Goal: Information Seeking & Learning: Learn about a topic

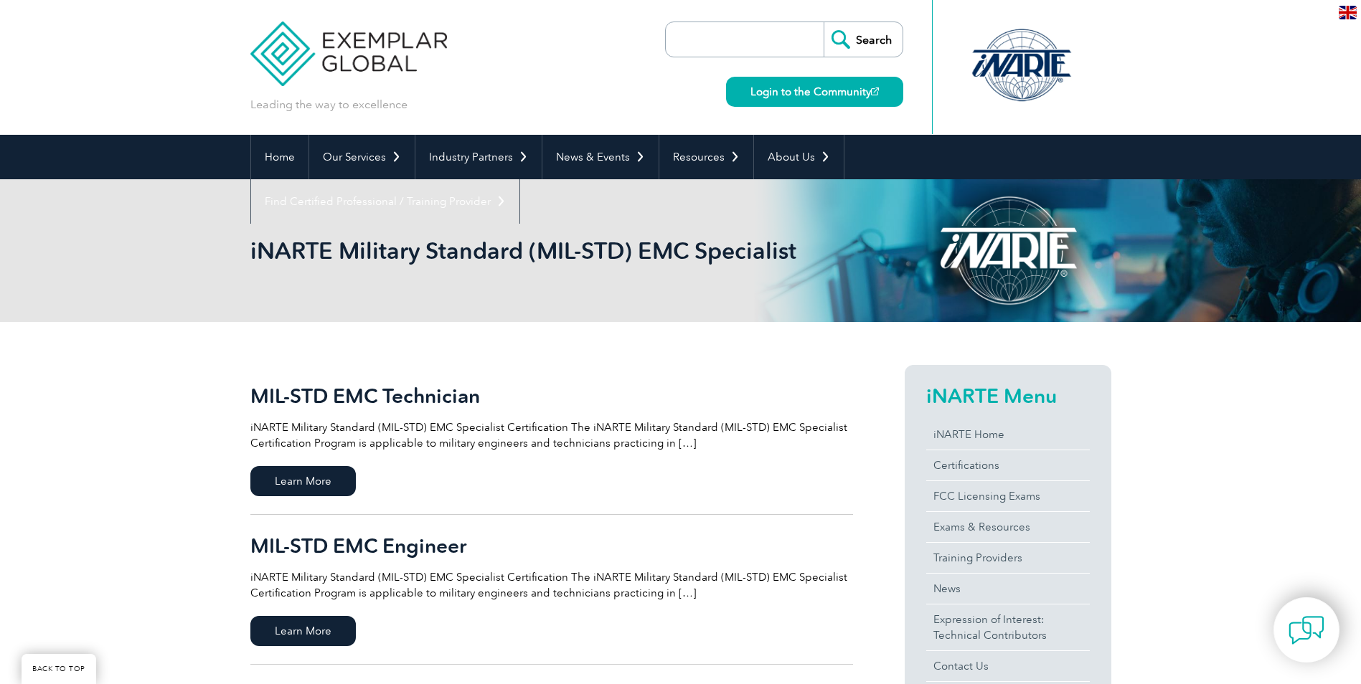
scroll to position [215, 0]
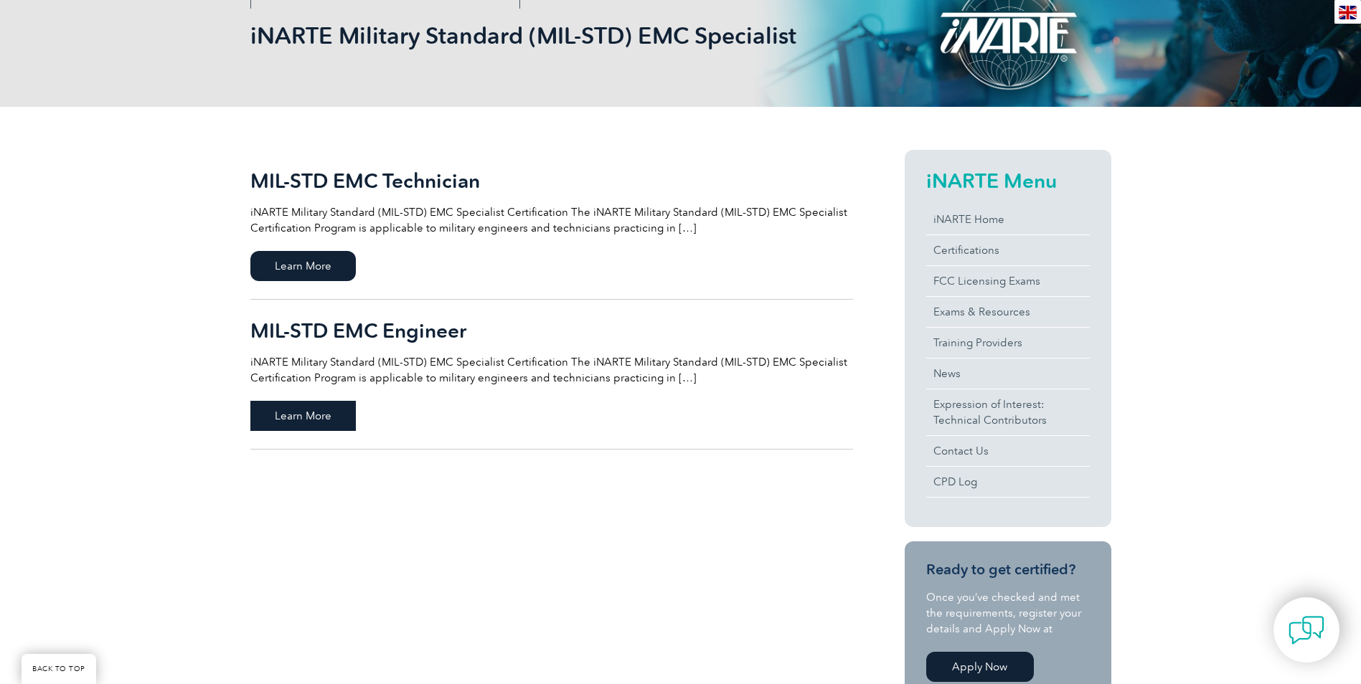
click at [333, 420] on span "Learn More" at bounding box center [302, 416] width 105 height 30
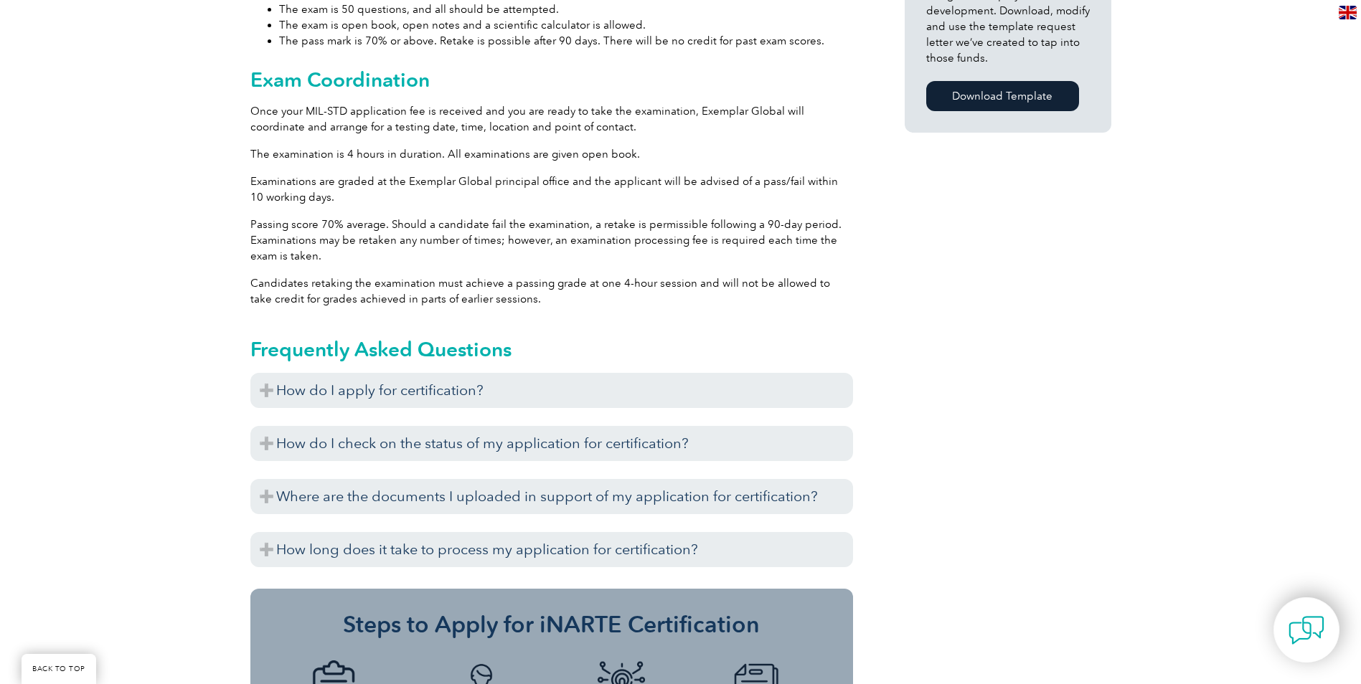
scroll to position [1132, 0]
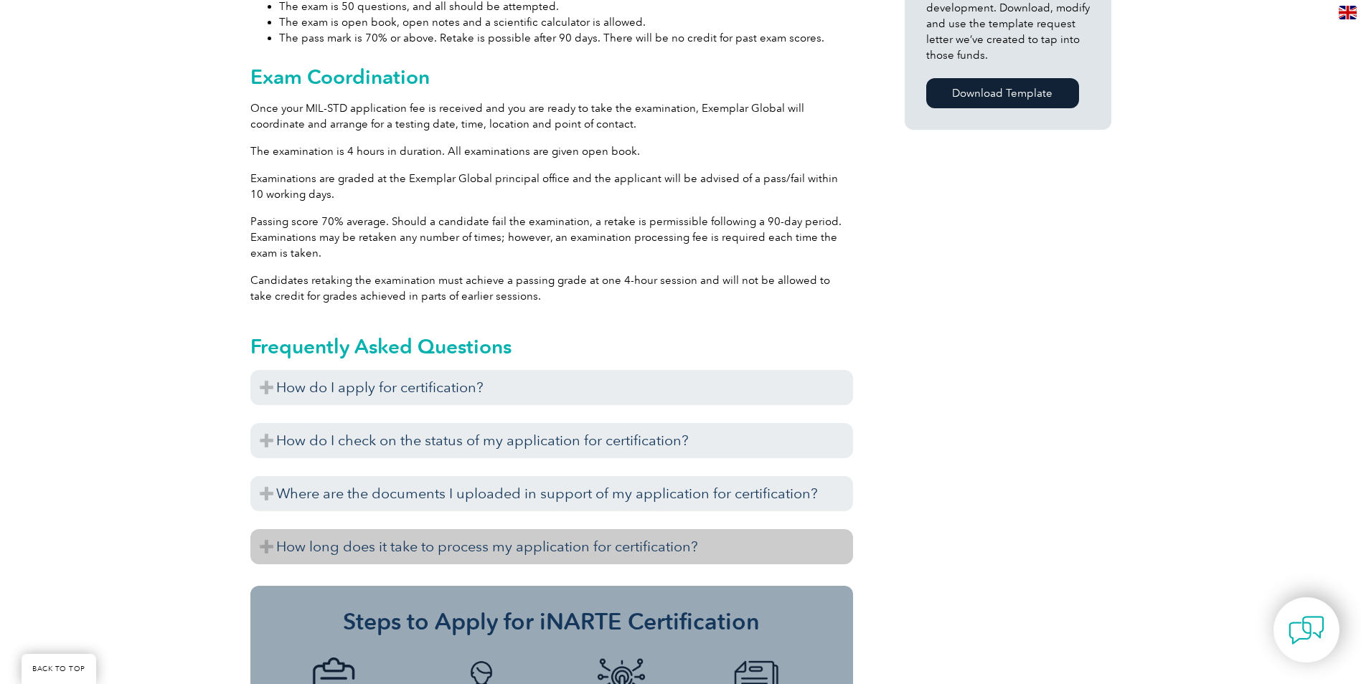
click at [701, 547] on h3 "How long does it take to process my application for certification?" at bounding box center [551, 546] width 602 height 35
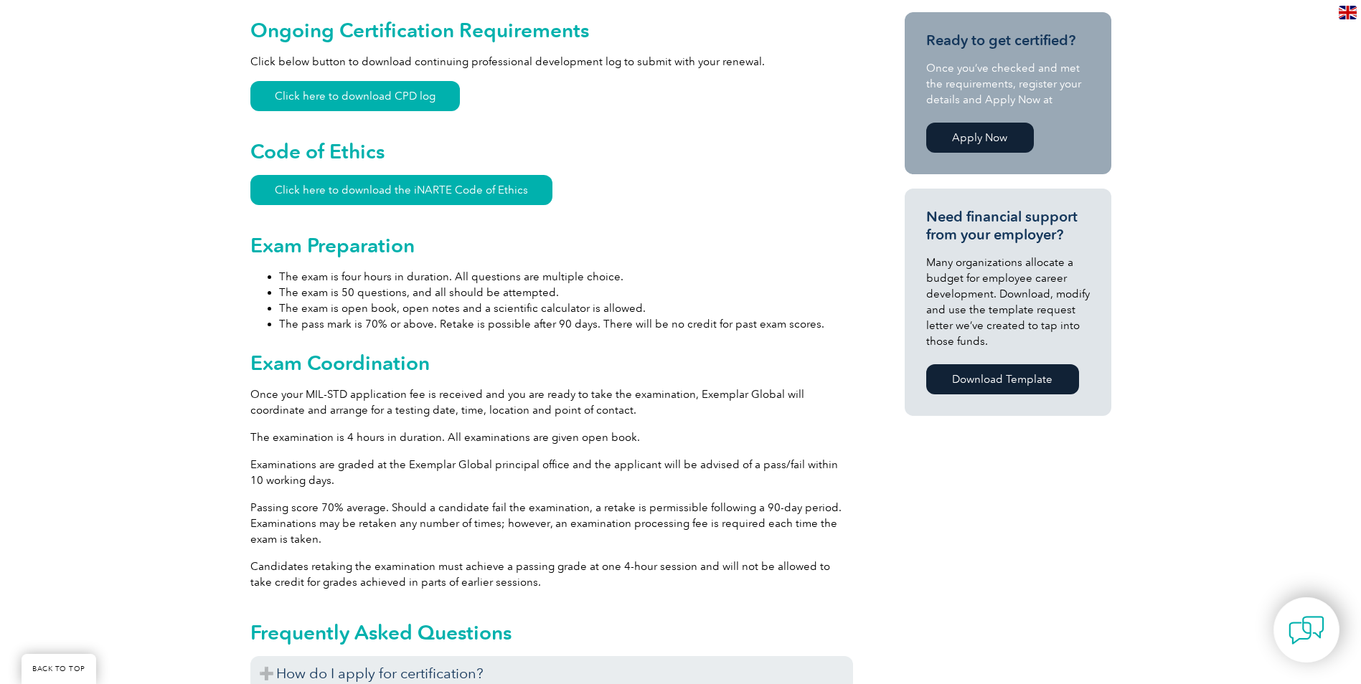
scroll to position [846, 0]
click at [989, 141] on link "Apply Now" at bounding box center [980, 138] width 108 height 30
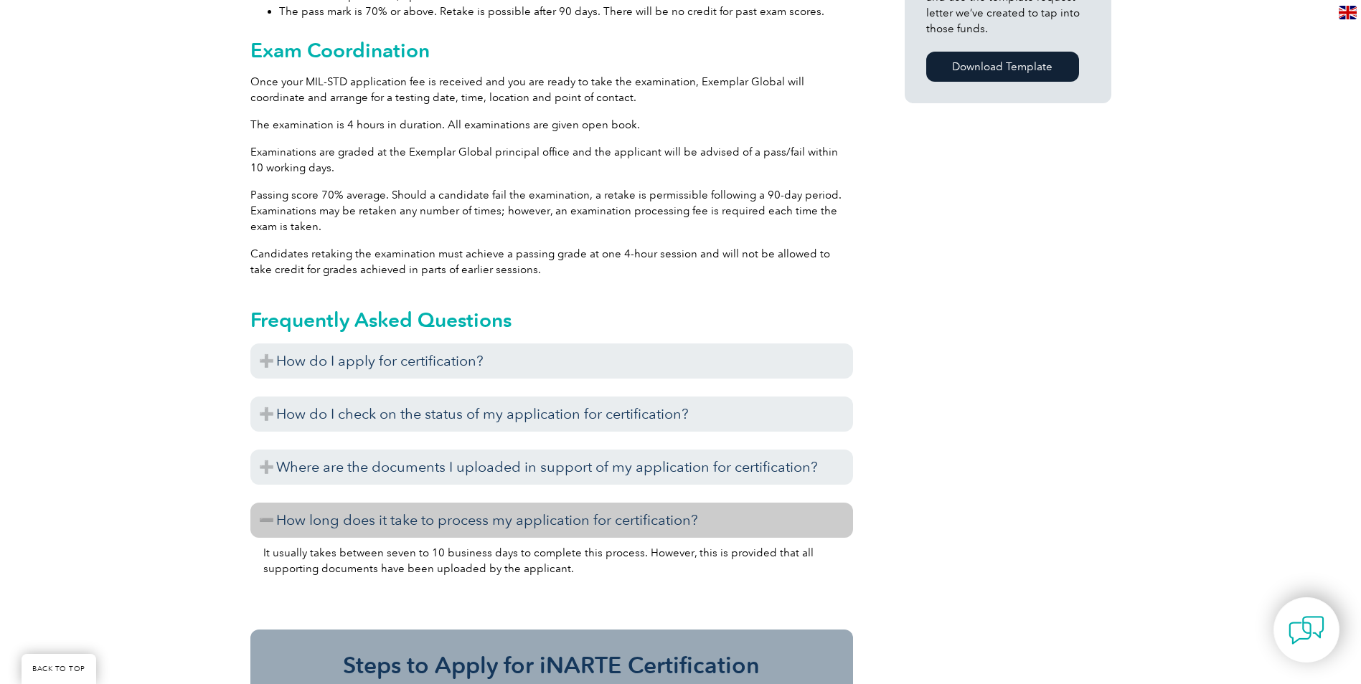
scroll to position [1204, 0]
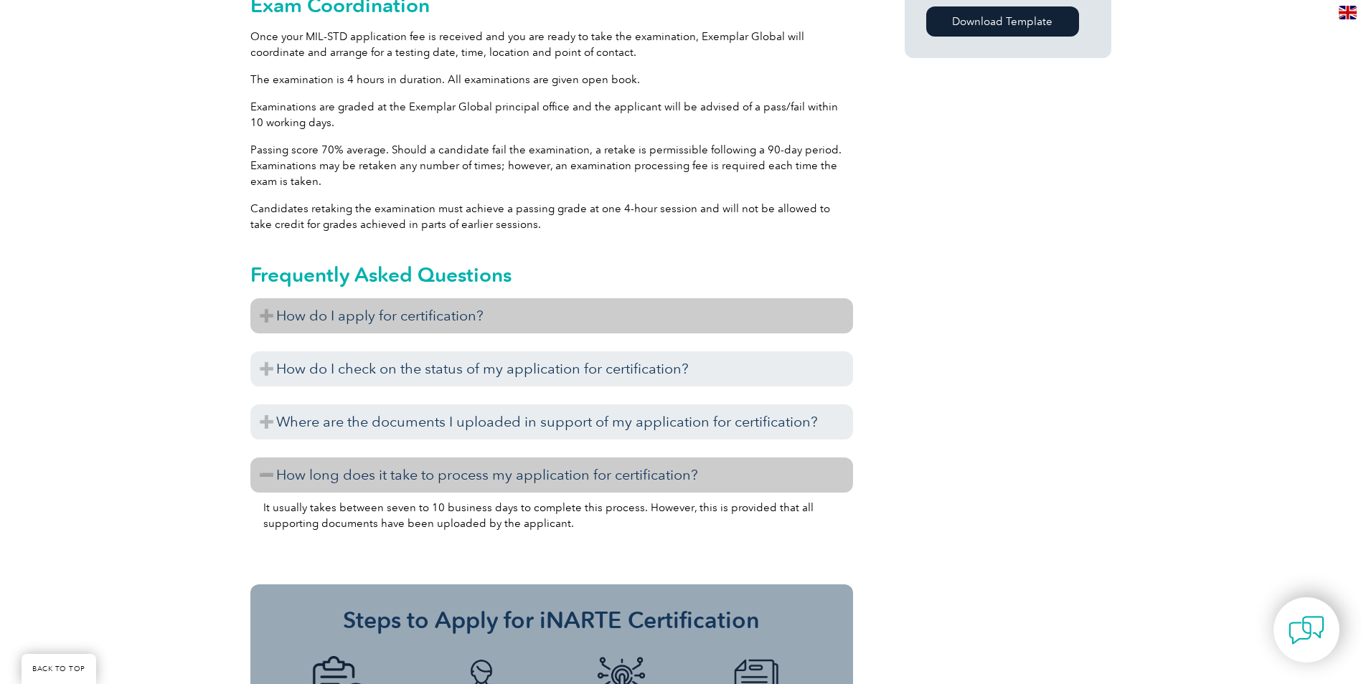
click at [344, 314] on h3 "How do I apply for certification?" at bounding box center [551, 315] width 602 height 35
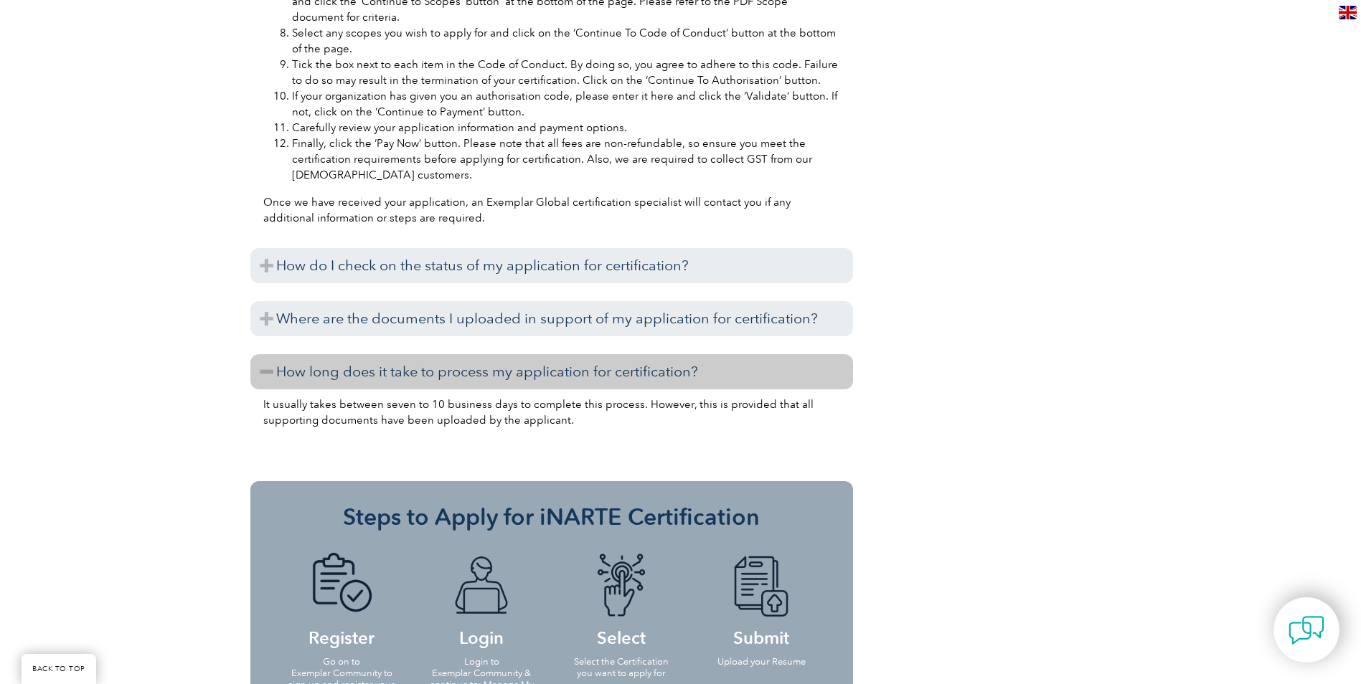
scroll to position [1921, 0]
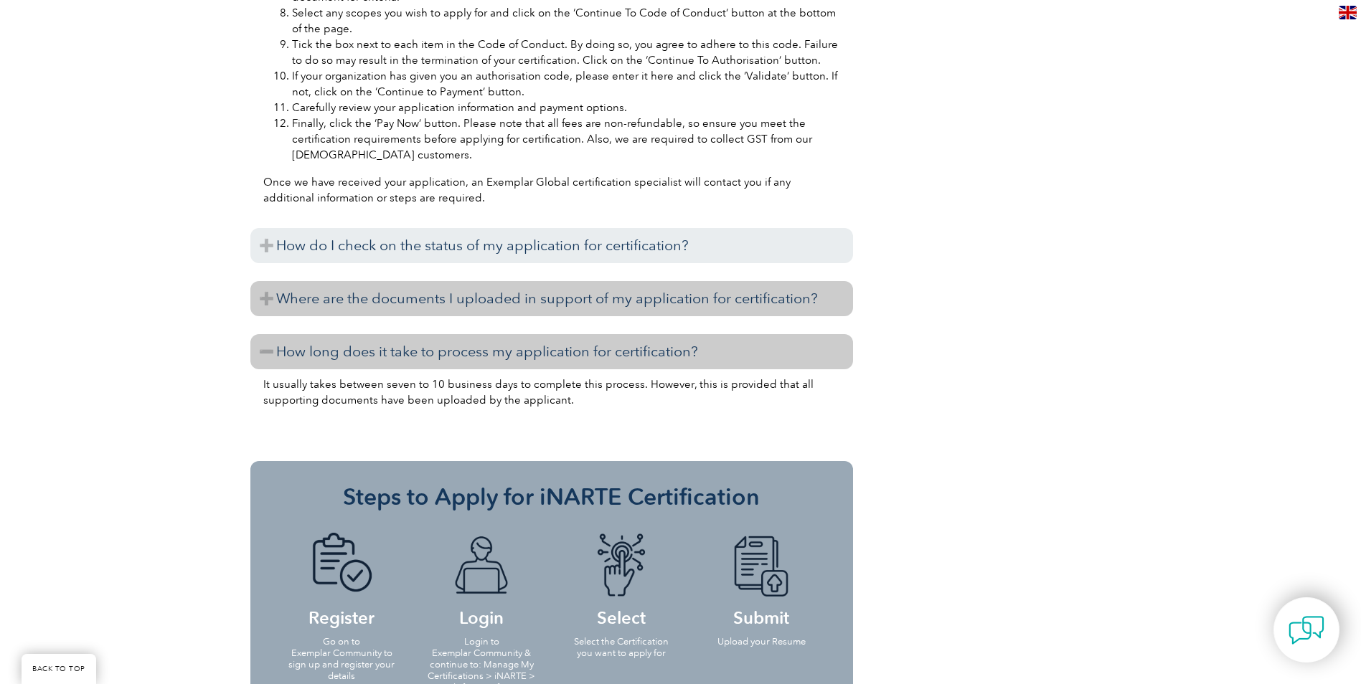
click at [432, 301] on h3 "Where are the documents I uploaded in support of my application for certificati…" at bounding box center [551, 298] width 602 height 35
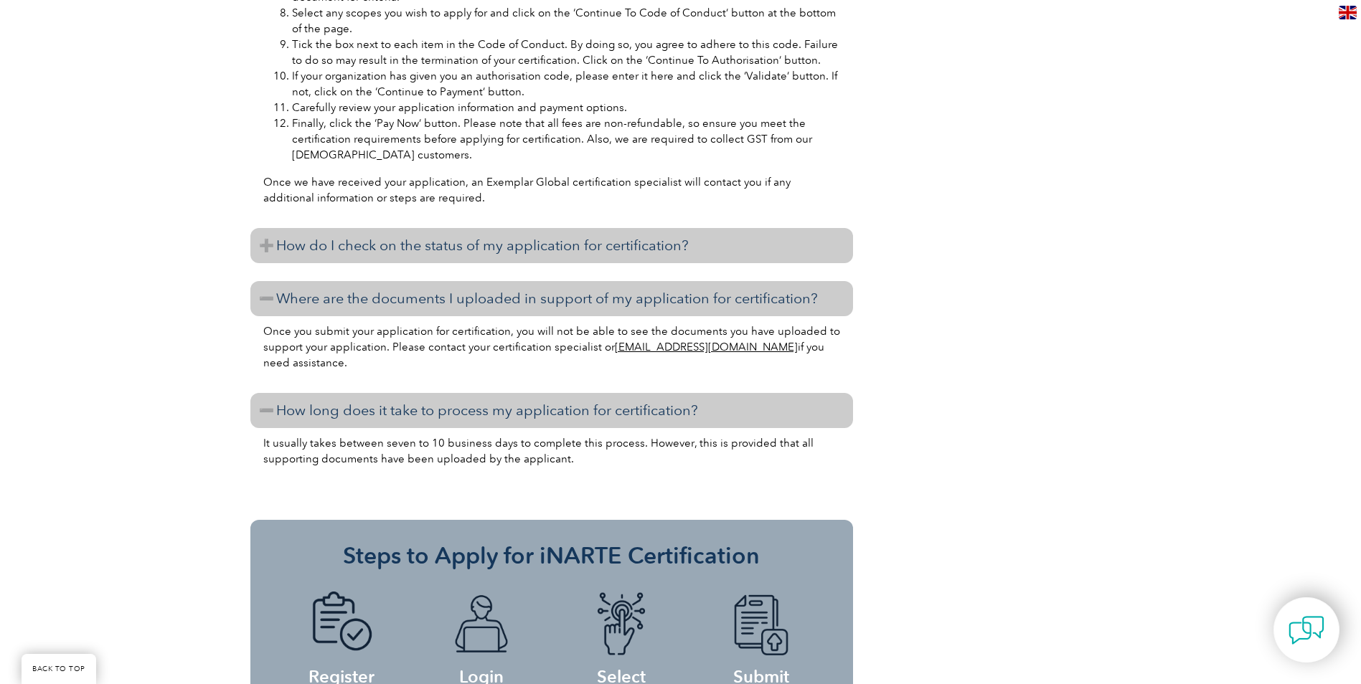
click at [350, 253] on h3 "How do I check on the status of my application for certification?" at bounding box center [551, 245] width 602 height 35
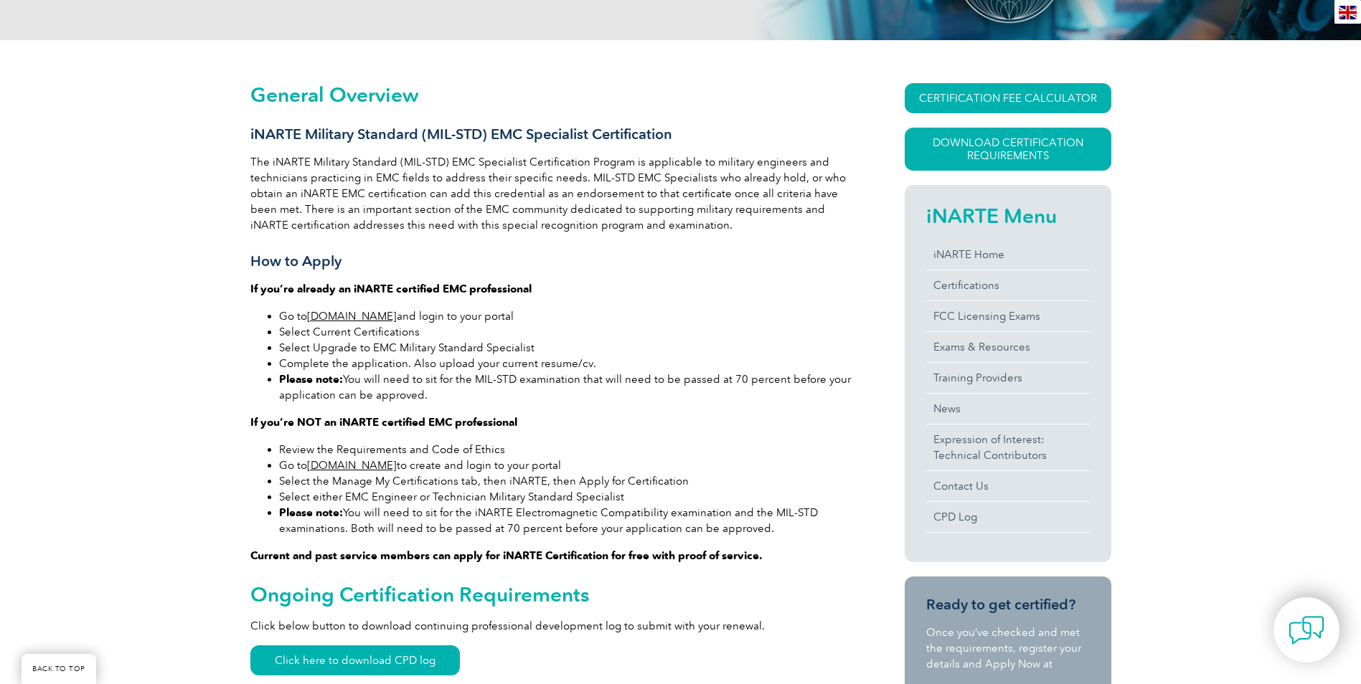
scroll to position [415, 0]
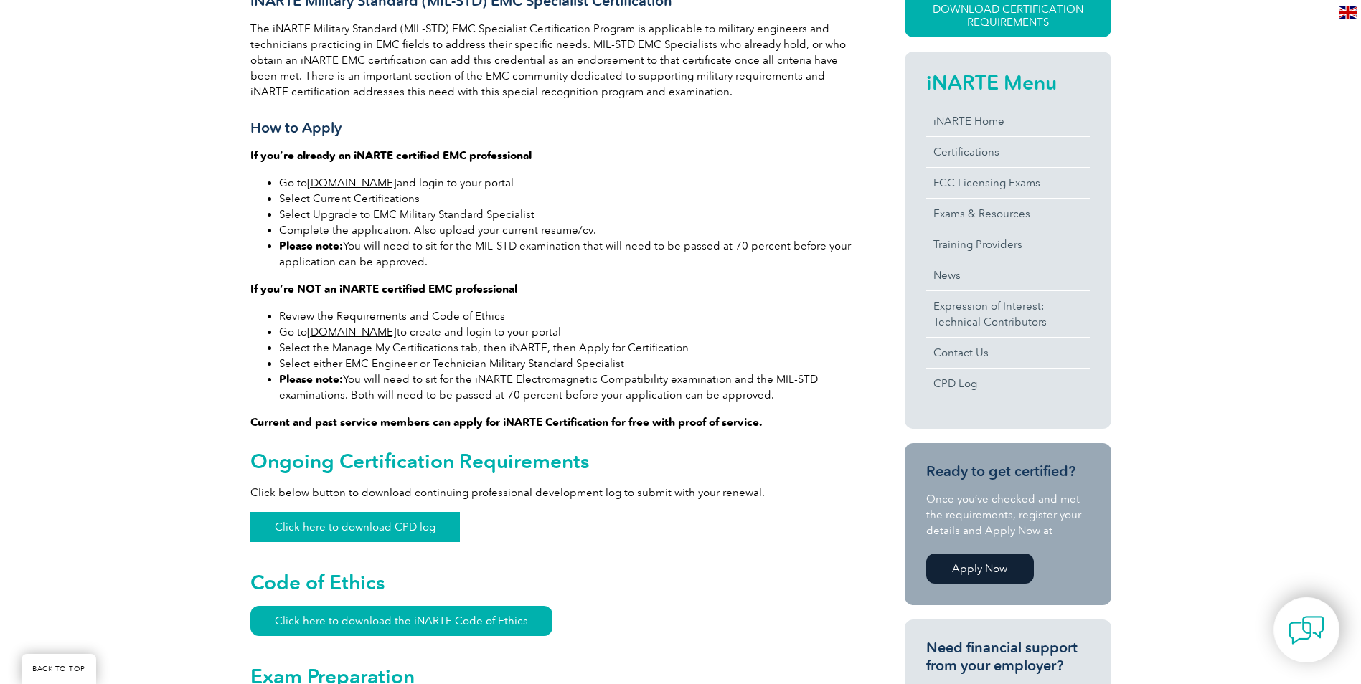
click at [422, 533] on link "Click here to download CPD log" at bounding box center [354, 527] width 209 height 30
click at [977, 218] on link "Exams & Resources" at bounding box center [1008, 214] width 164 height 30
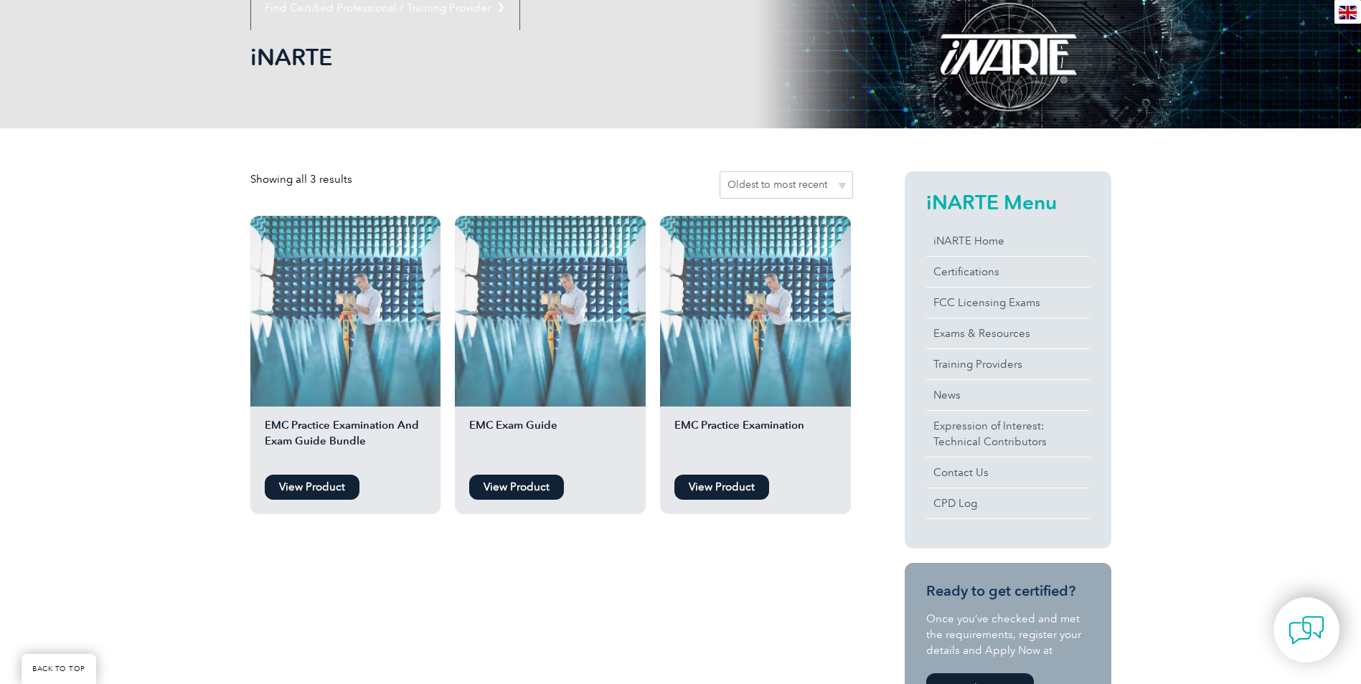
scroll to position [215, 0]
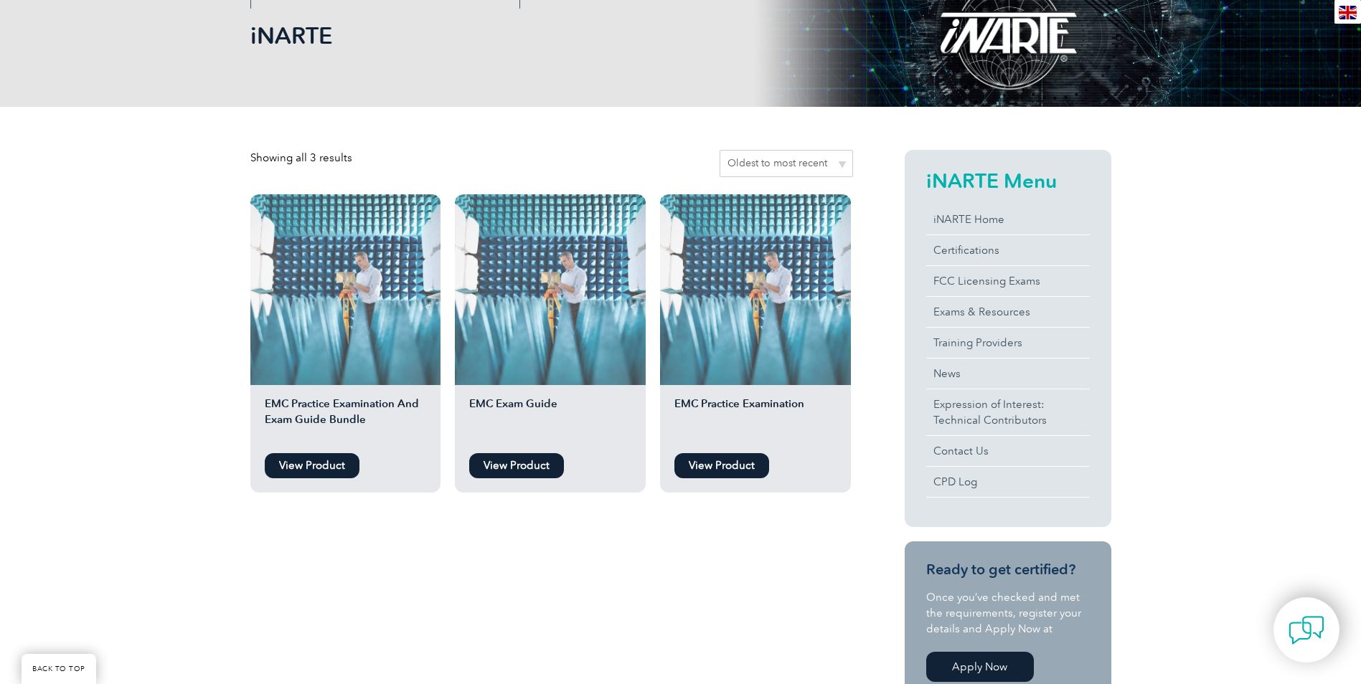
click at [327, 465] on link "View Product" at bounding box center [312, 465] width 95 height 25
click at [524, 463] on link "View Product" at bounding box center [516, 465] width 95 height 25
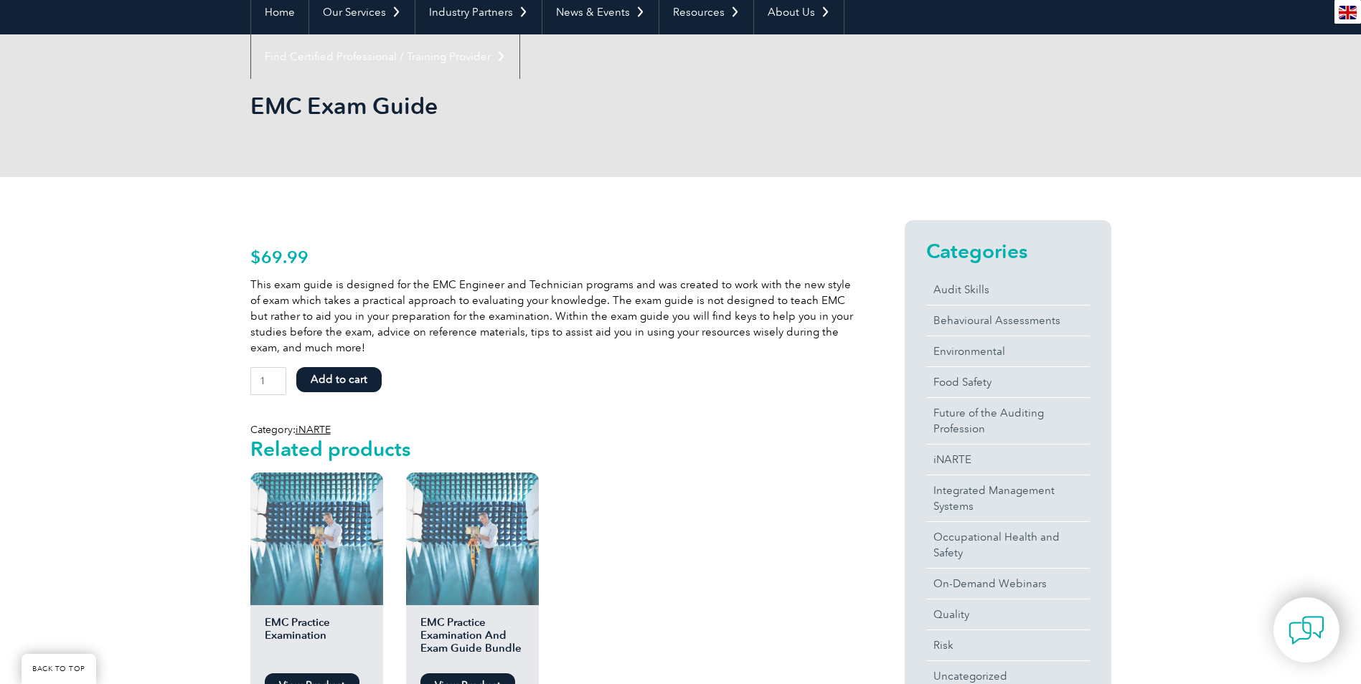
scroll to position [215, 0]
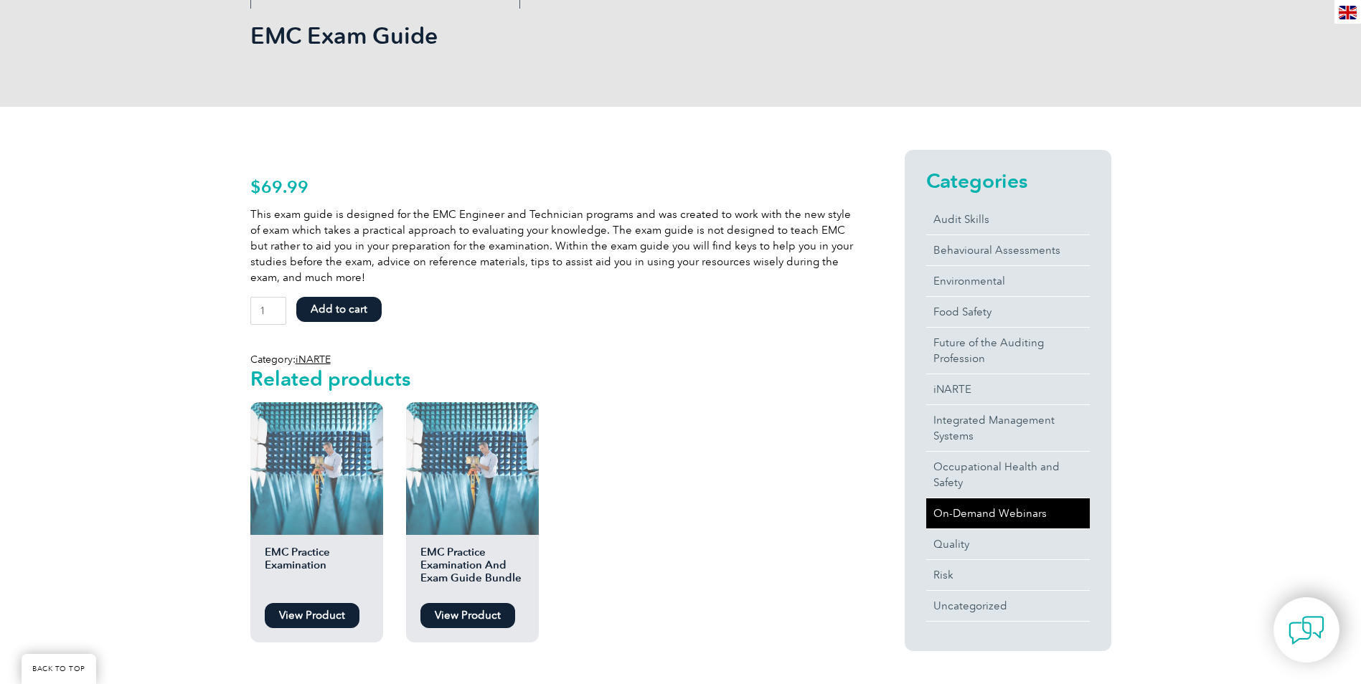
click at [956, 511] on link "On-Demand Webinars" at bounding box center [1008, 513] width 164 height 30
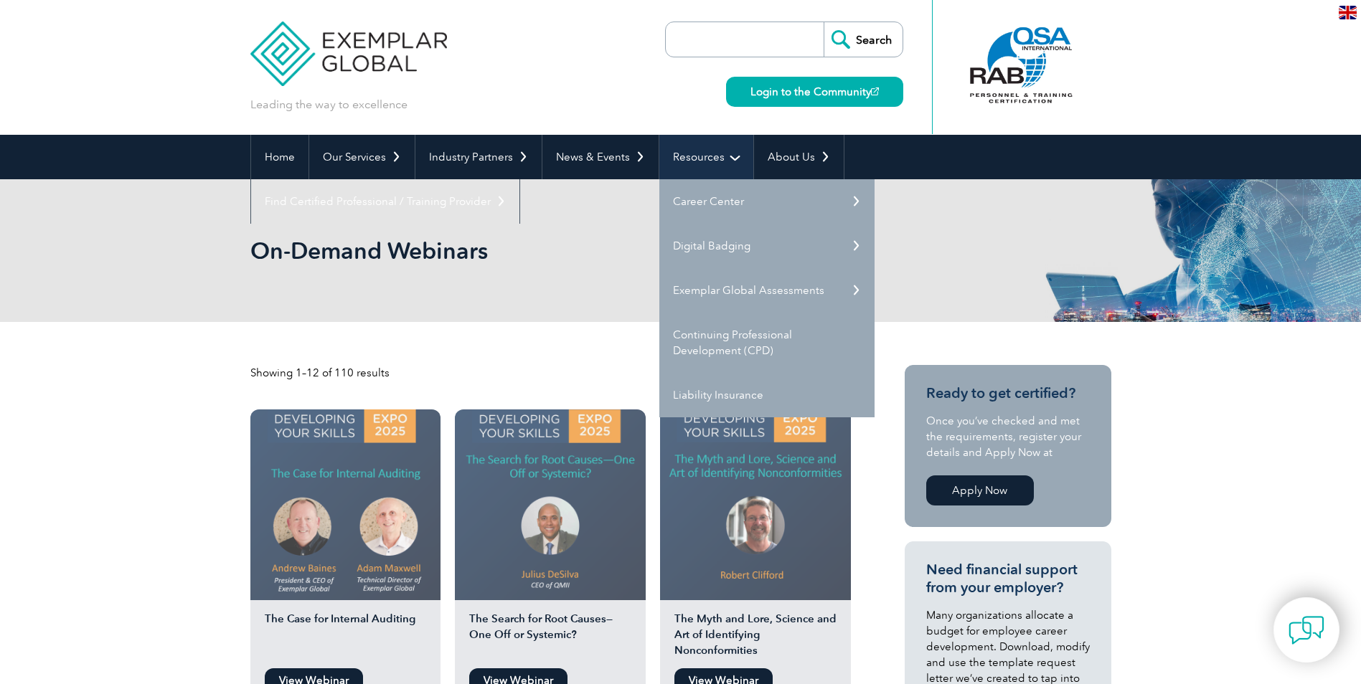
click at [703, 159] on link "Resources" at bounding box center [706, 157] width 94 height 44
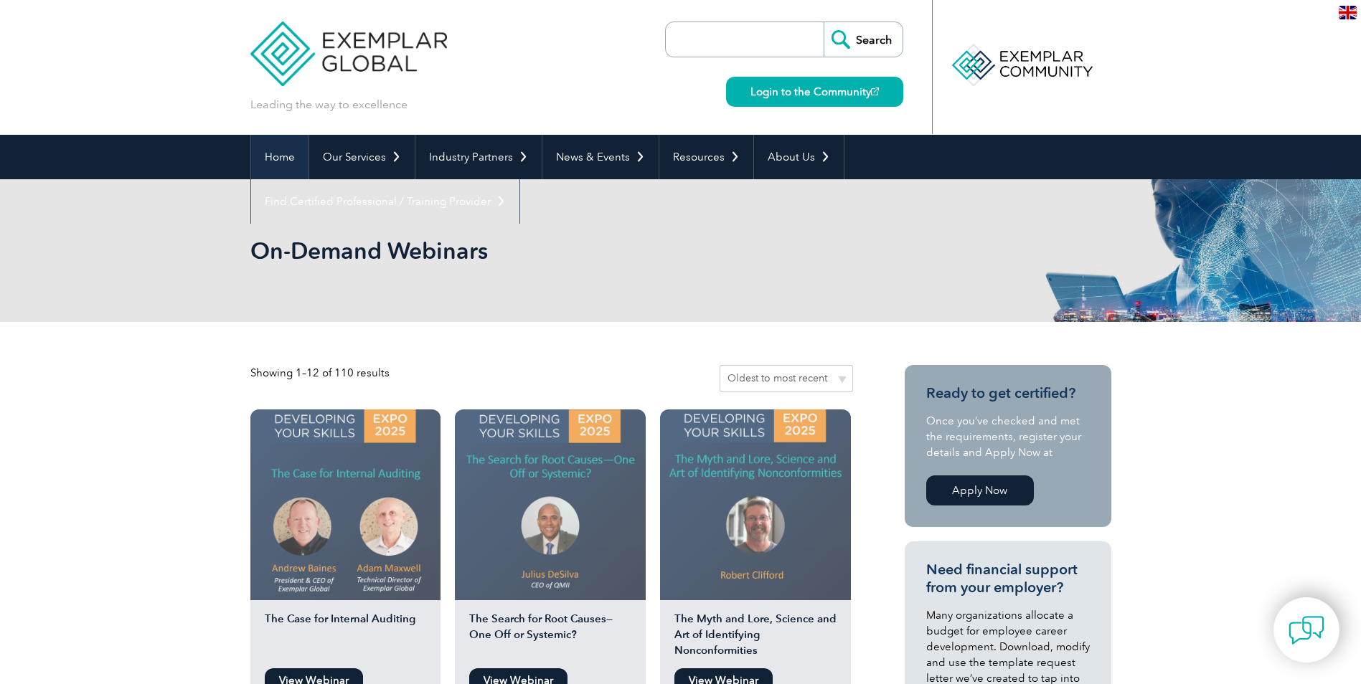
click at [279, 159] on link "Home" at bounding box center [279, 157] width 57 height 44
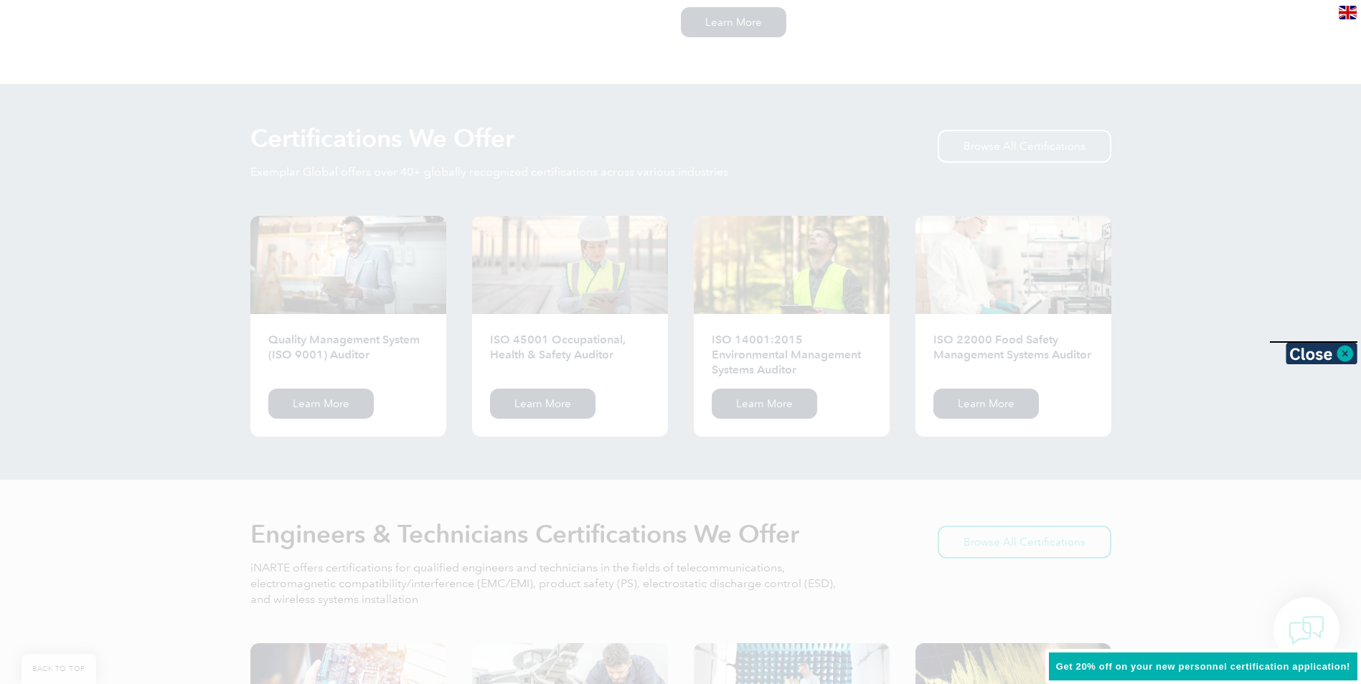
scroll to position [1363, 0]
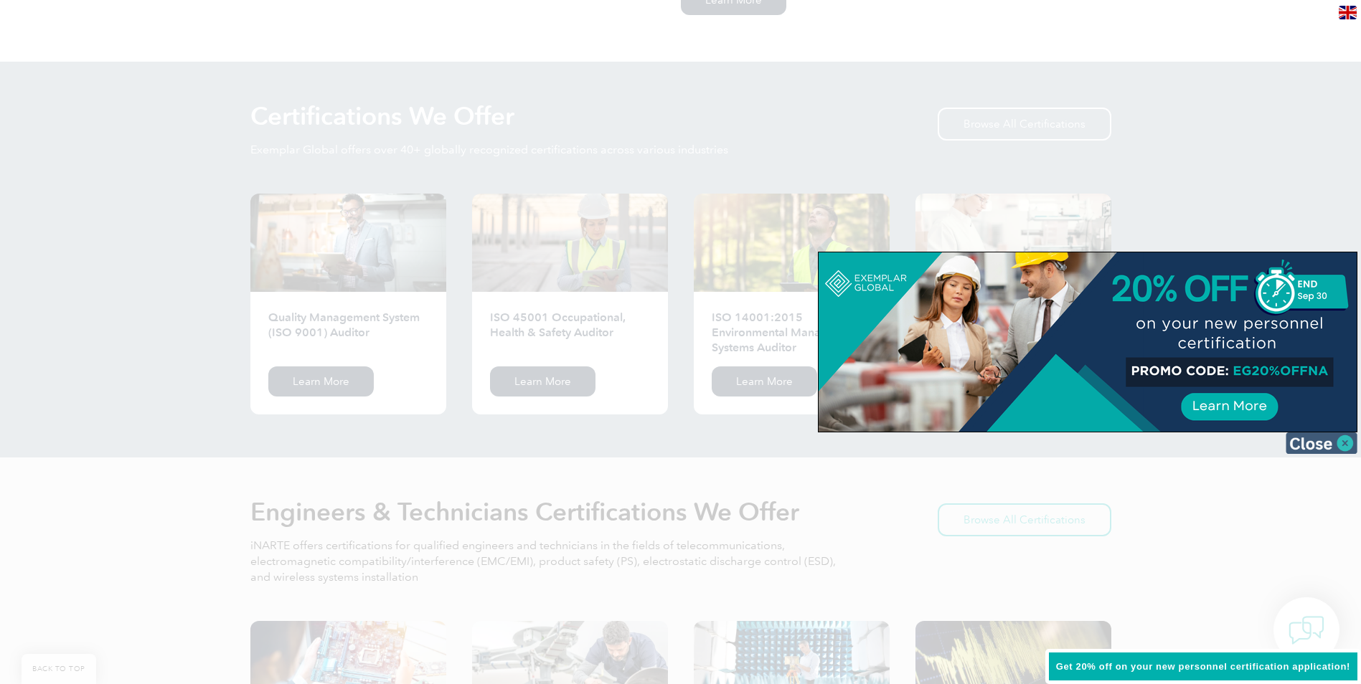
click at [1312, 443] on img at bounding box center [1321, 443] width 72 height 22
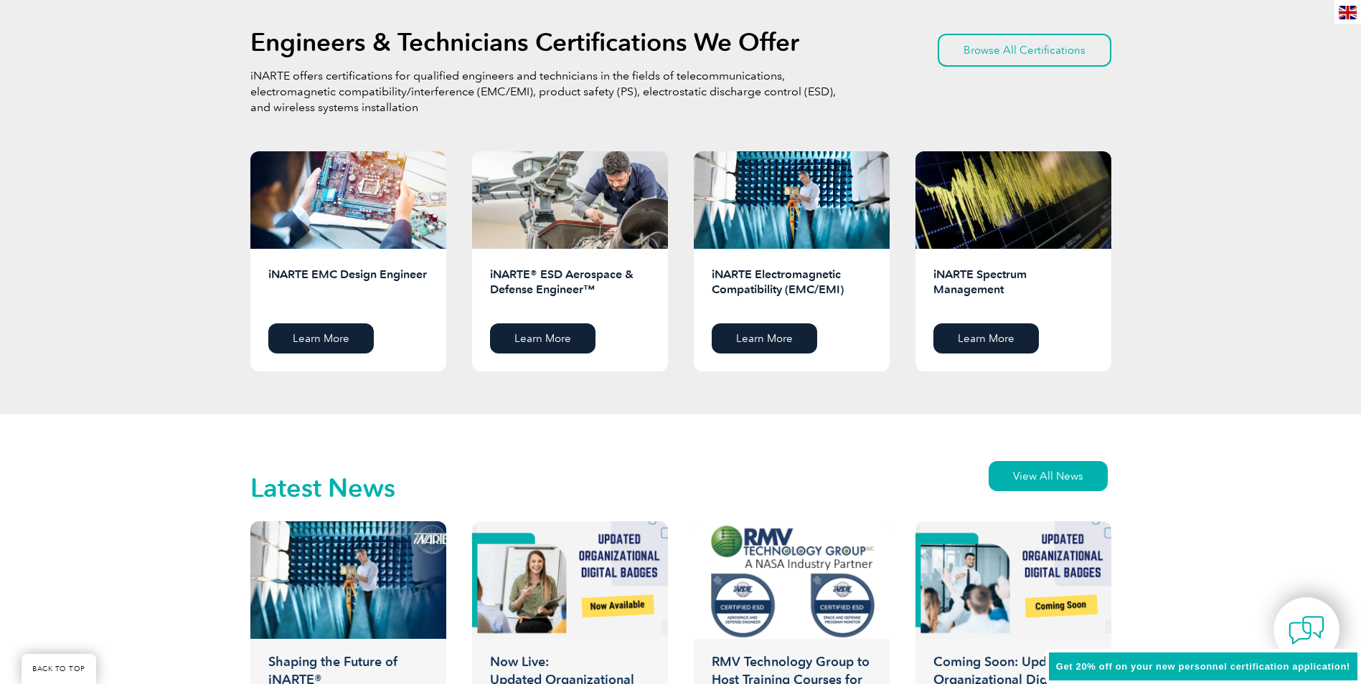
scroll to position [1865, 0]
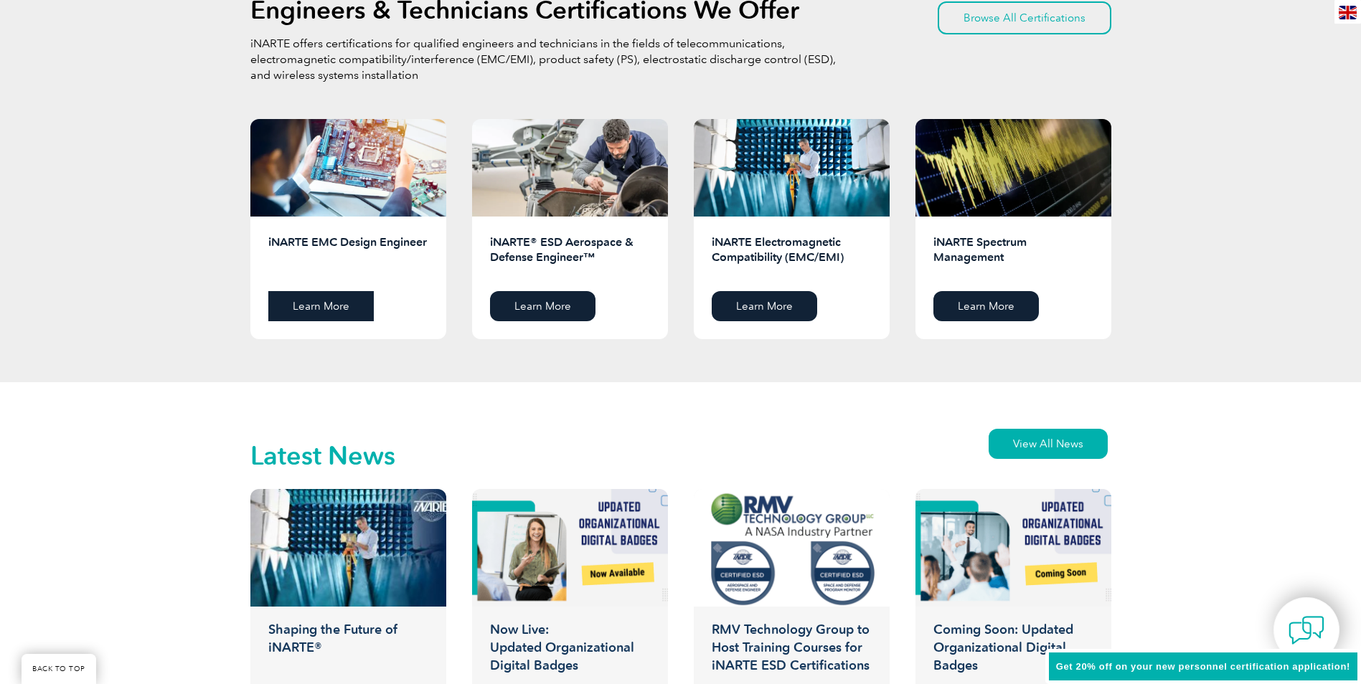
click at [334, 313] on link "Learn More" at bounding box center [320, 306] width 105 height 30
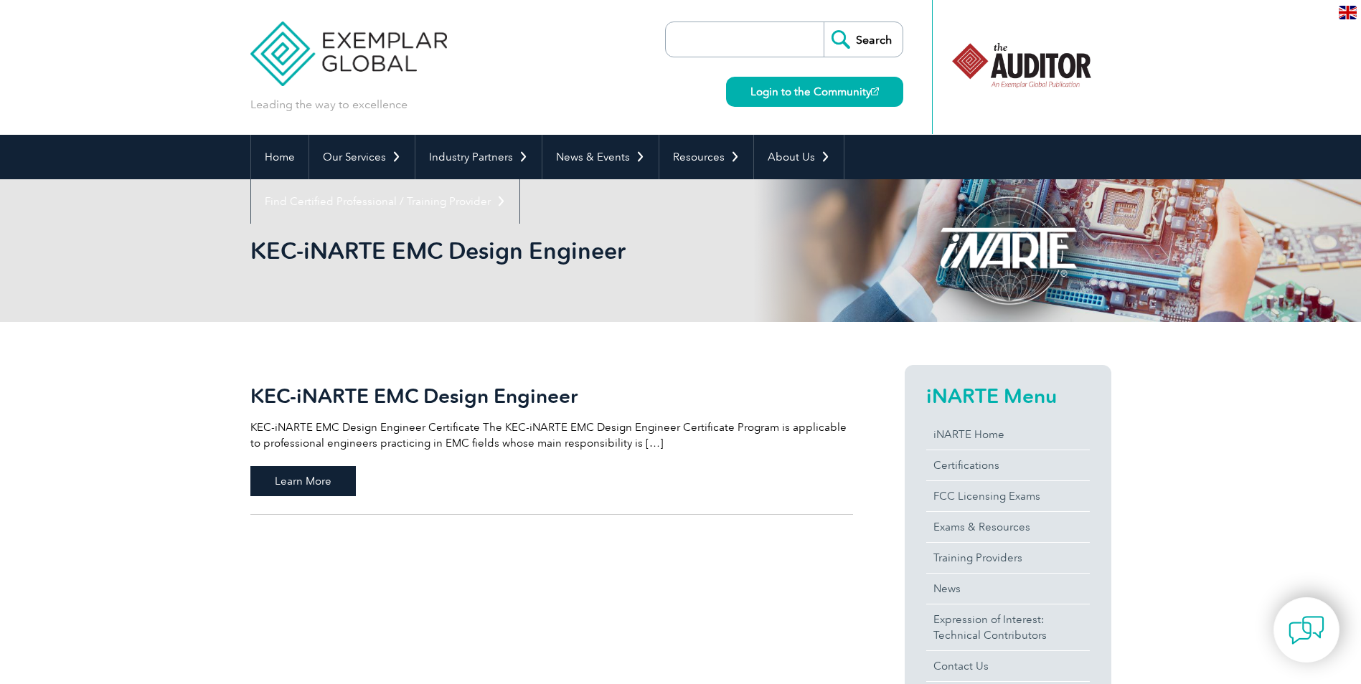
click at [282, 487] on span "Learn More" at bounding box center [302, 481] width 105 height 30
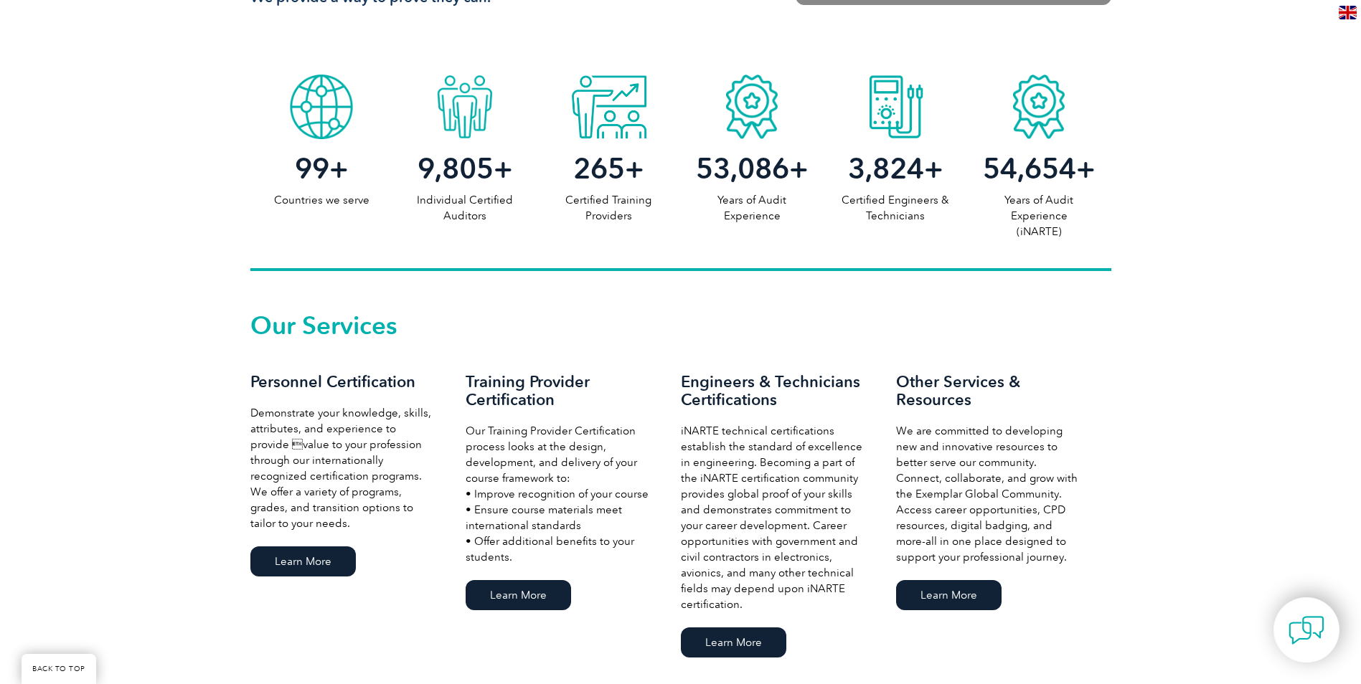
scroll to position [932, 0]
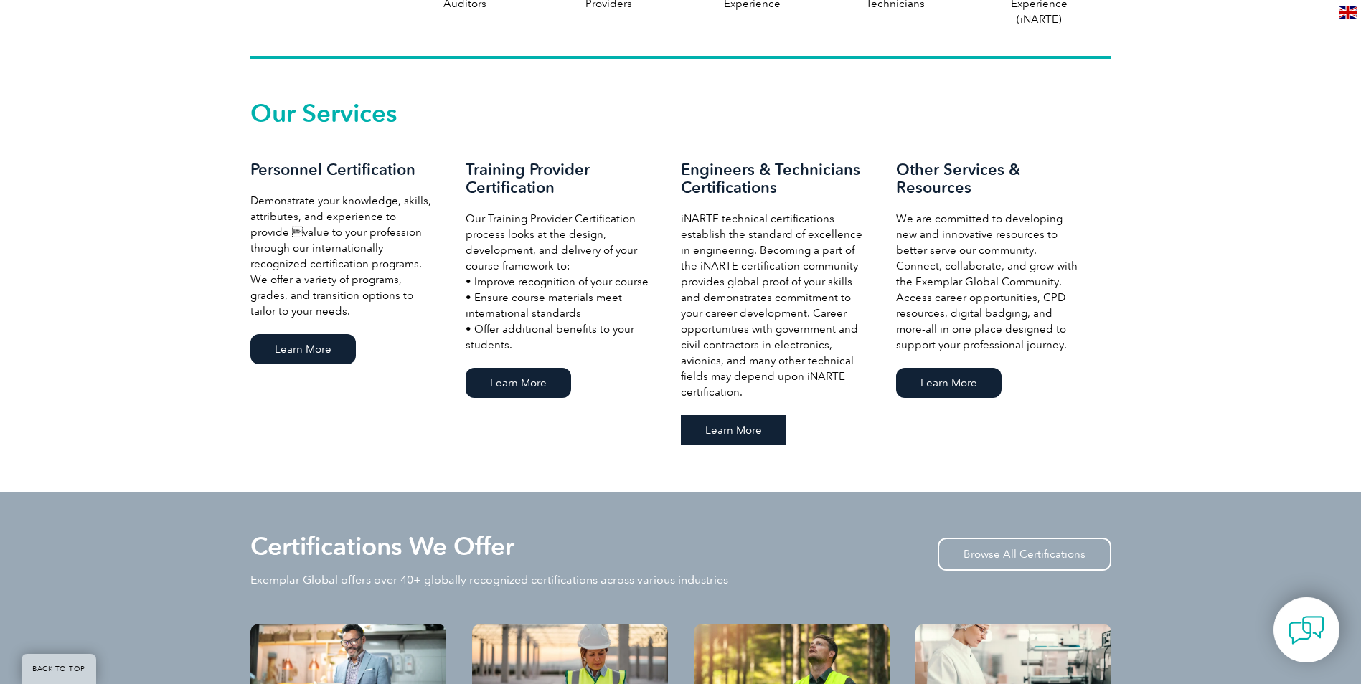
click at [716, 437] on link "Learn More" at bounding box center [733, 430] width 105 height 30
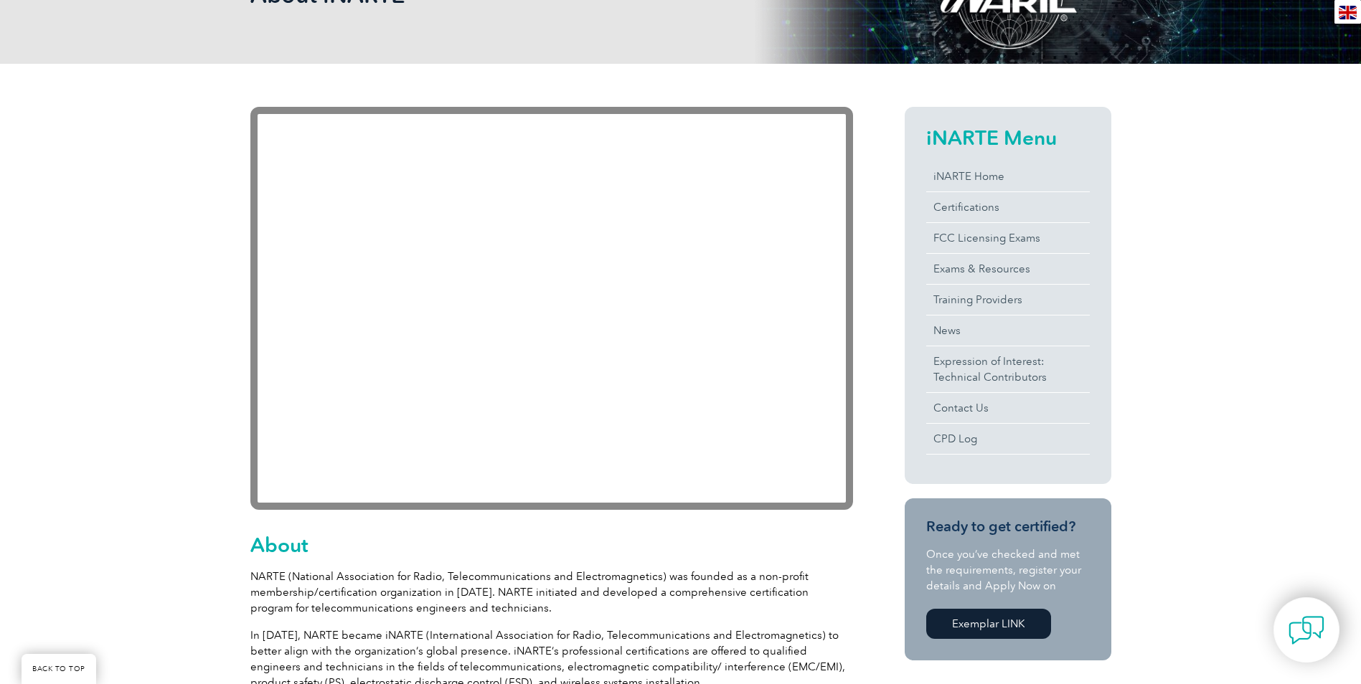
scroll to position [218, 0]
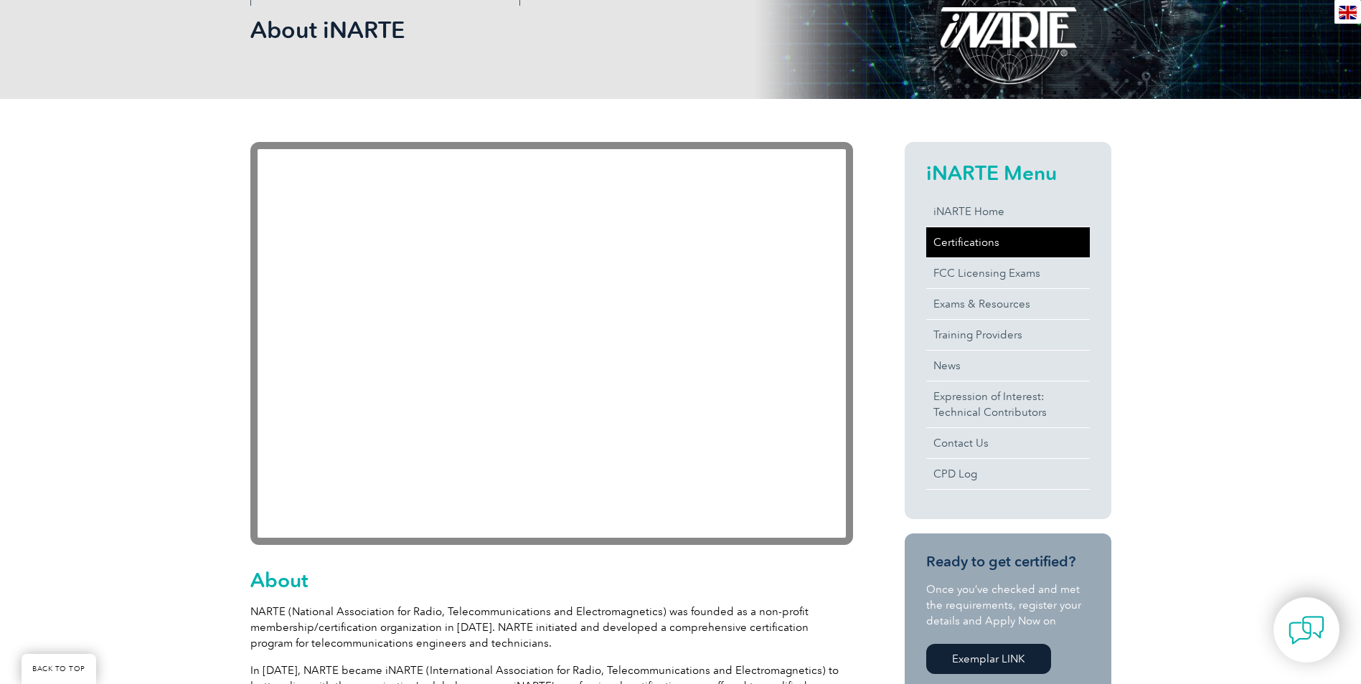
click at [983, 240] on link "Certifications" at bounding box center [1008, 242] width 164 height 30
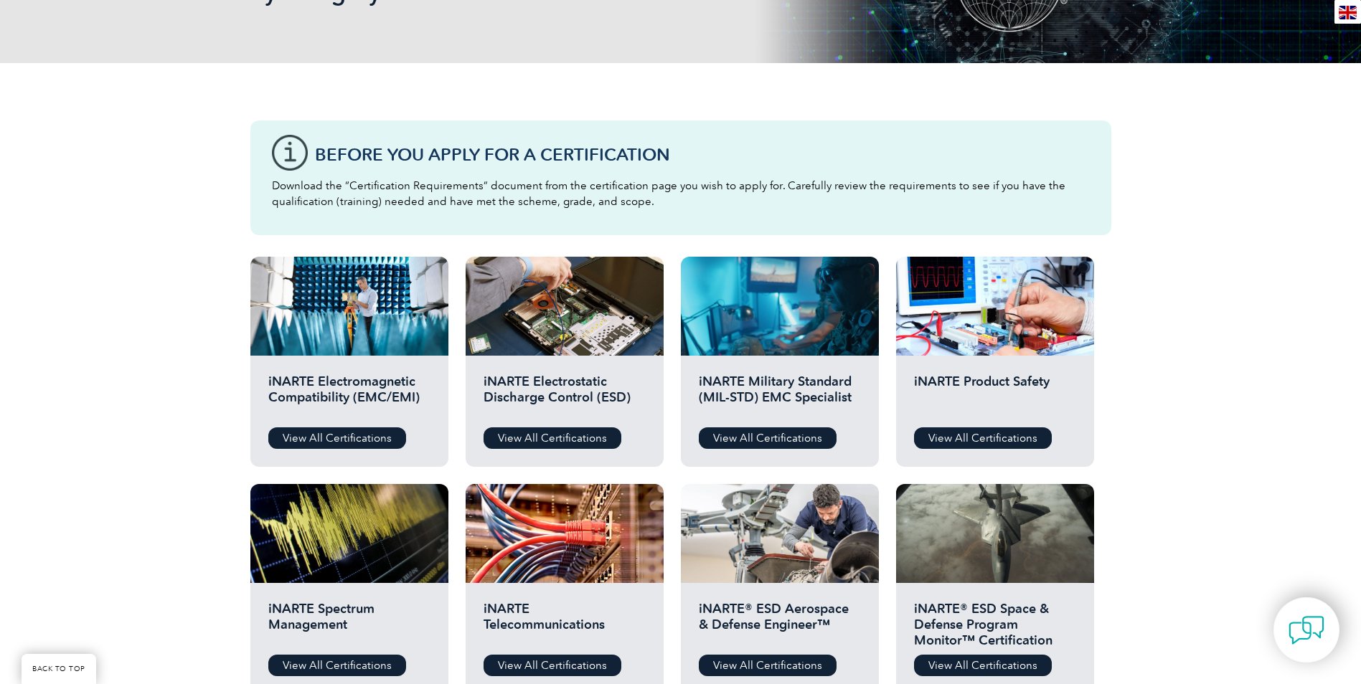
scroll to position [287, 0]
click at [968, 440] on link "View All Certifications" at bounding box center [983, 438] width 138 height 22
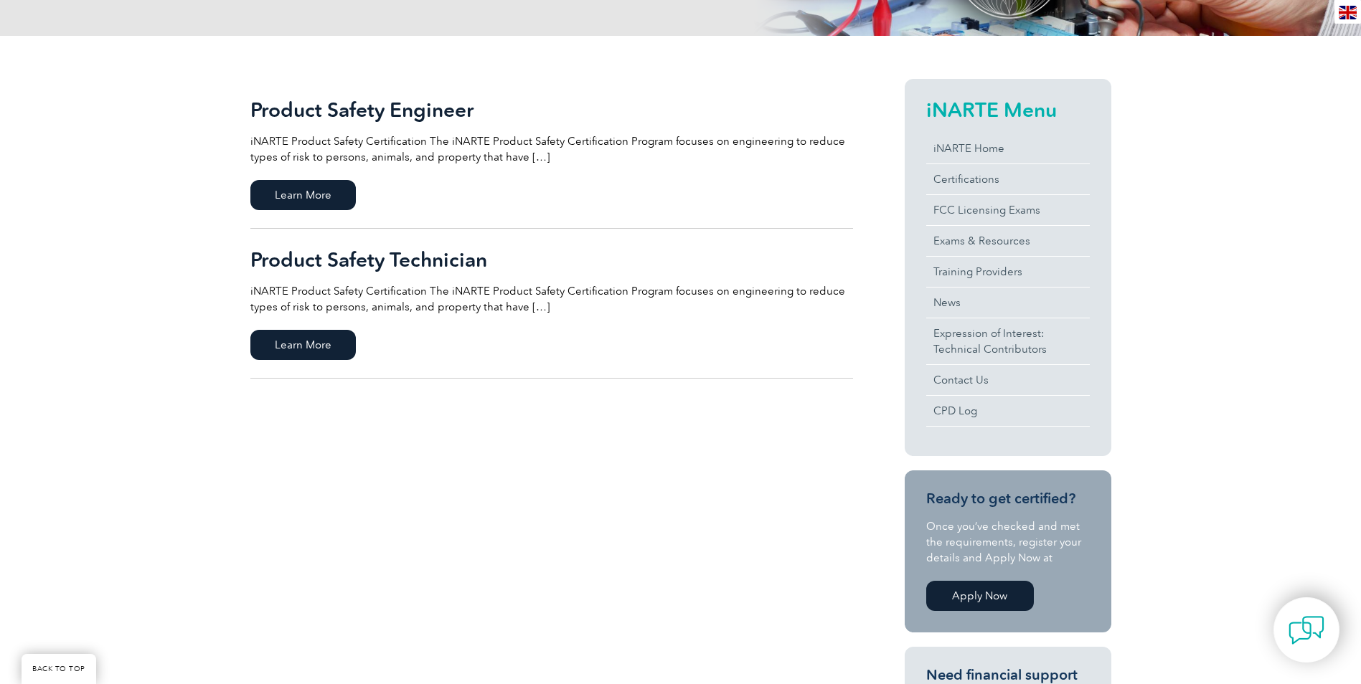
scroll to position [287, 0]
click at [293, 189] on span "Learn More" at bounding box center [302, 194] width 105 height 30
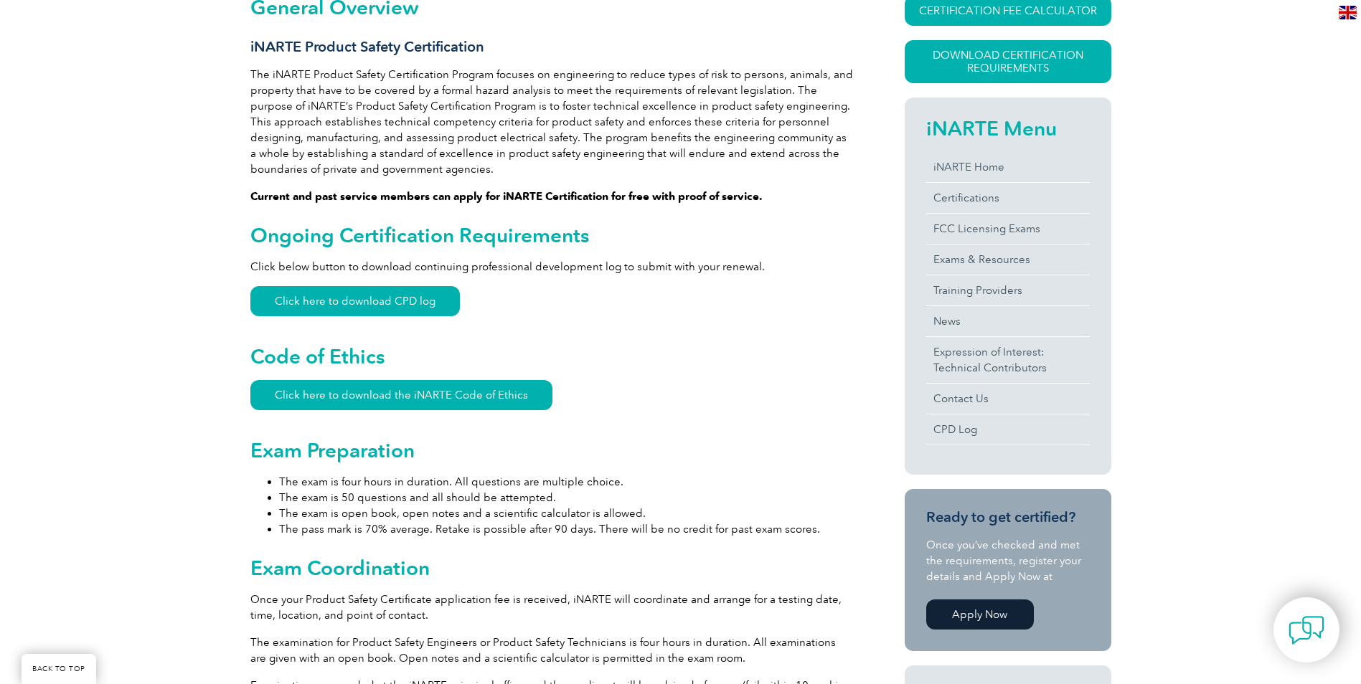
scroll to position [356, 0]
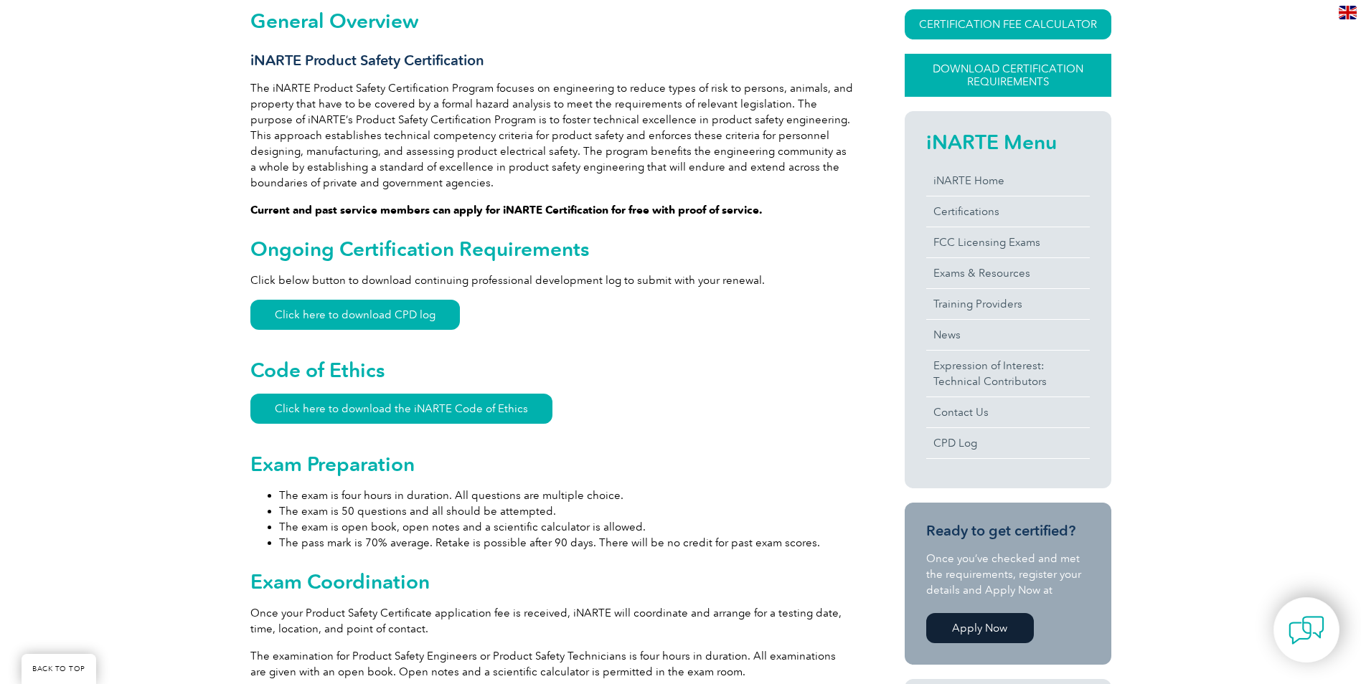
drag, startPoint x: 895, startPoint y: 88, endPoint x: 922, endPoint y: 72, distance: 31.1
click at [914, 76] on div "CERTIFICATION FEE CALCULATOR Application Fee Certification Fee Annual Renewal F…" at bounding box center [982, 465] width 258 height 912
drag, startPoint x: 1273, startPoint y: 89, endPoint x: 1262, endPoint y: 89, distance: 10.8
drag, startPoint x: 1262, startPoint y: 89, endPoint x: 1000, endPoint y: 24, distance: 270.3
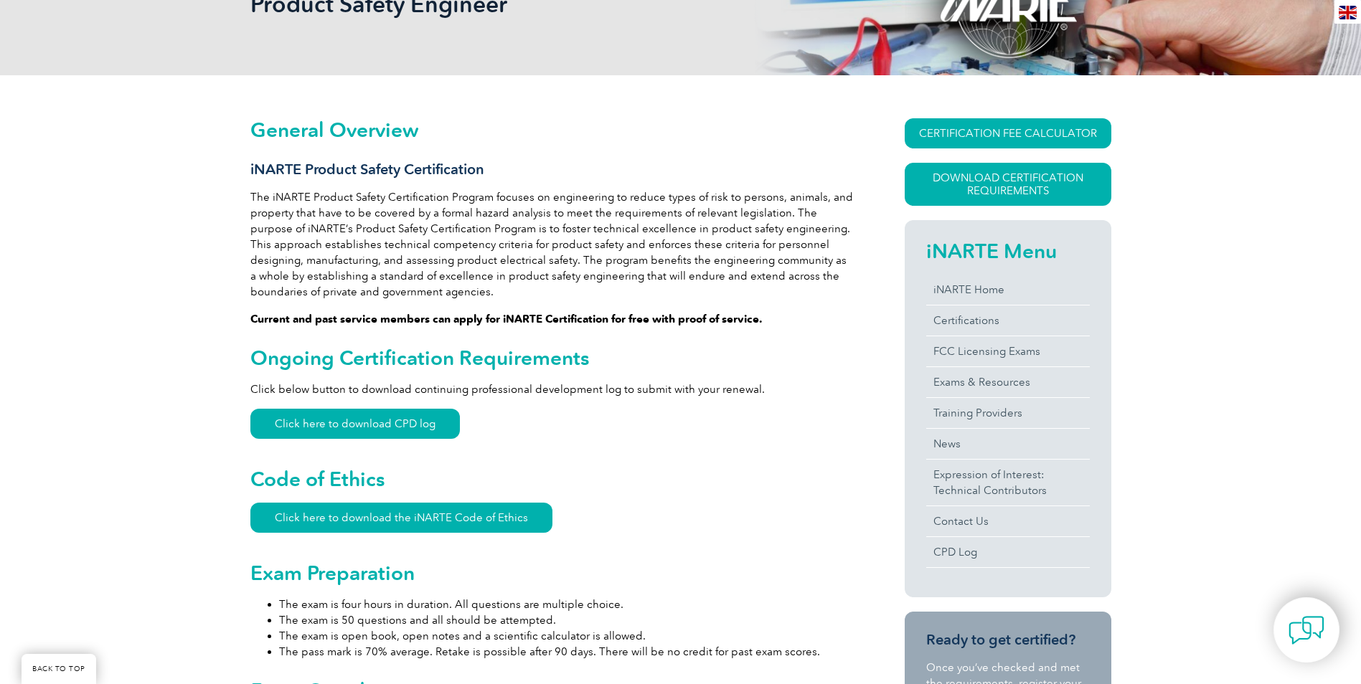
scroll to position [215, 0]
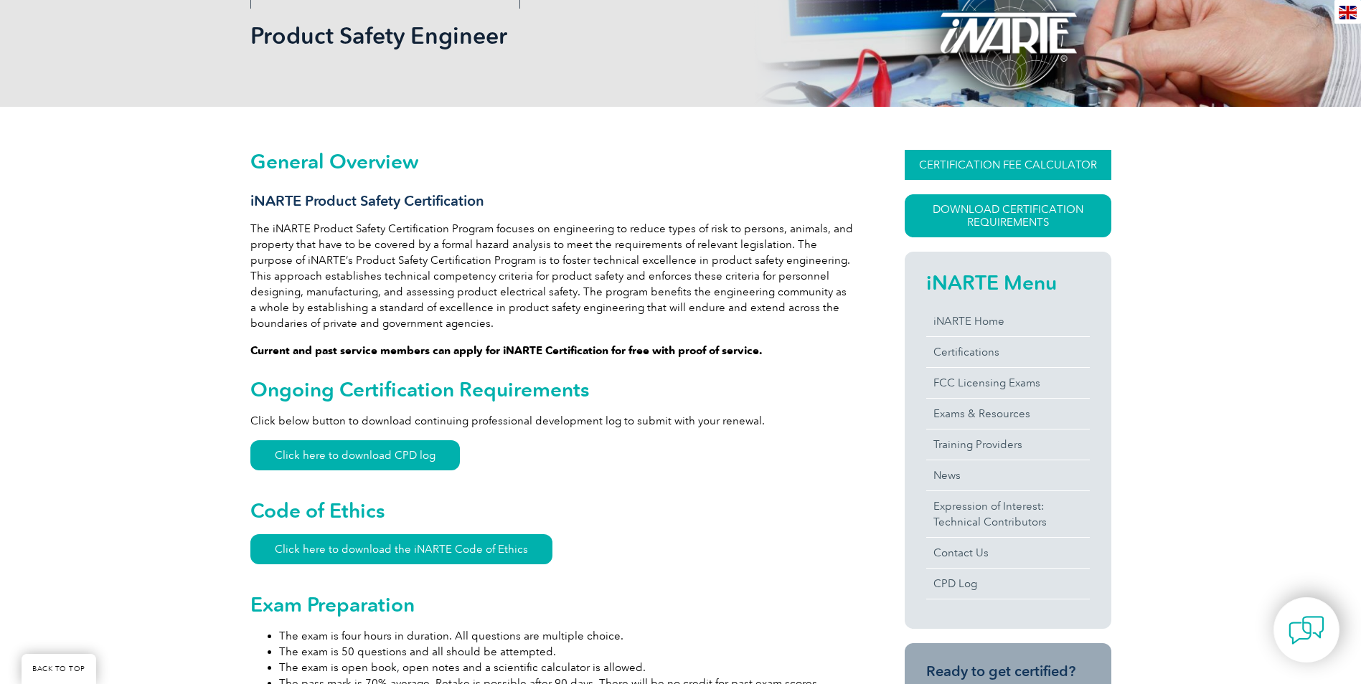
click at [999, 160] on link "CERTIFICATION FEE CALCULATOR" at bounding box center [1007, 165] width 207 height 30
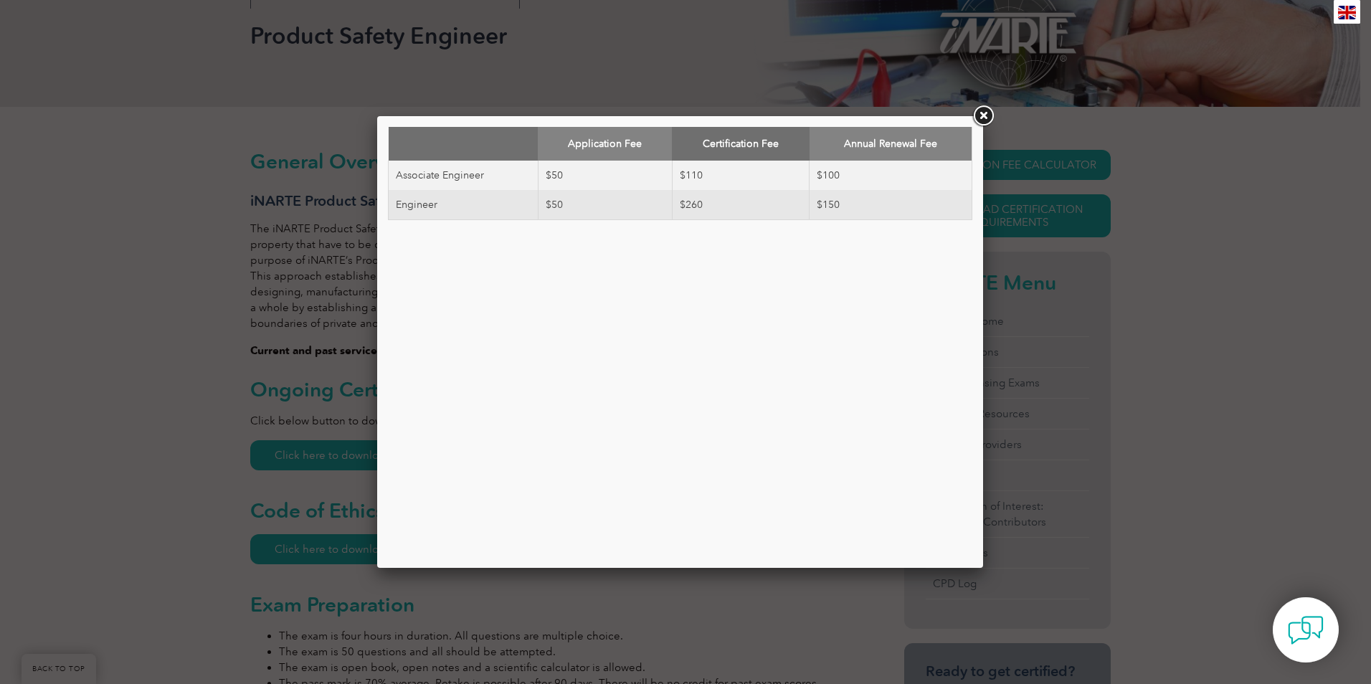
click at [832, 207] on td "$150" at bounding box center [891, 205] width 163 height 30
click at [985, 115] on link at bounding box center [983, 116] width 26 height 26
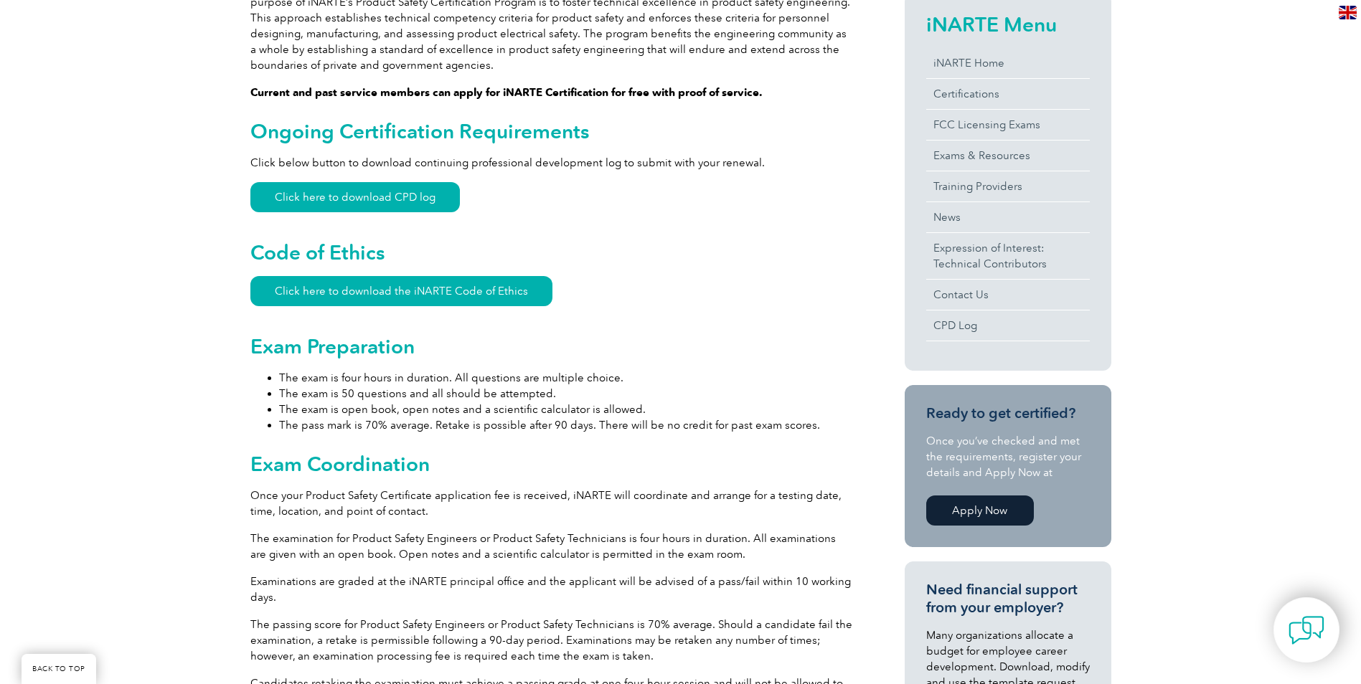
scroll to position [430, 0]
